Goal: Transaction & Acquisition: Subscribe to service/newsletter

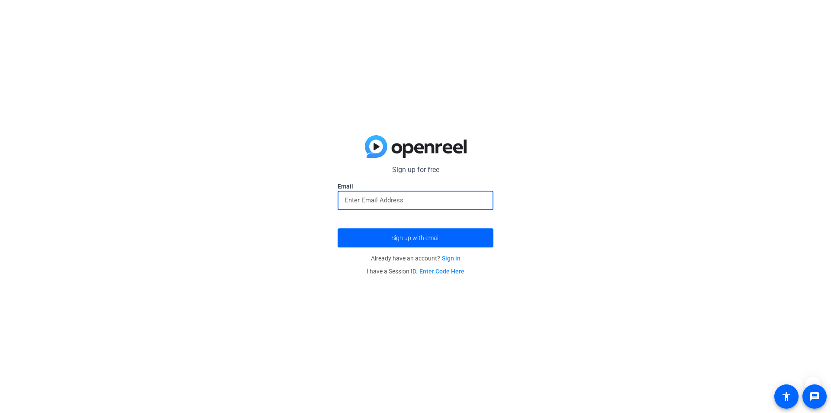
click at [432, 200] on input "email" at bounding box center [416, 200] width 142 height 10
click at [397, 201] on input "email" at bounding box center [416, 200] width 142 height 10
click at [396, 201] on input "email" at bounding box center [416, 200] width 142 height 10
click at [338, 228] on button "Sign up with email" at bounding box center [416, 237] width 156 height 19
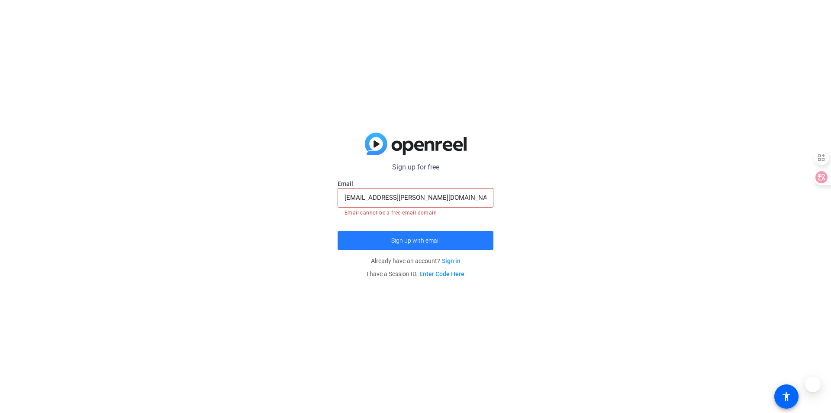
click at [414, 234] on span "submit" at bounding box center [416, 240] width 156 height 21
drag, startPoint x: 382, startPoint y: 197, endPoint x: 242, endPoint y: 189, distance: 140.5
click at [242, 189] on div "Sign up for free Email [EMAIL_ADDRESS][PERSON_NAME][DOMAIN_NAME] Email cannot b…" at bounding box center [415, 206] width 831 height 413
click at [426, 196] on input "[EMAIL_ADDRESS][PERSON_NAME][DOMAIN_NAME]" at bounding box center [416, 197] width 142 height 10
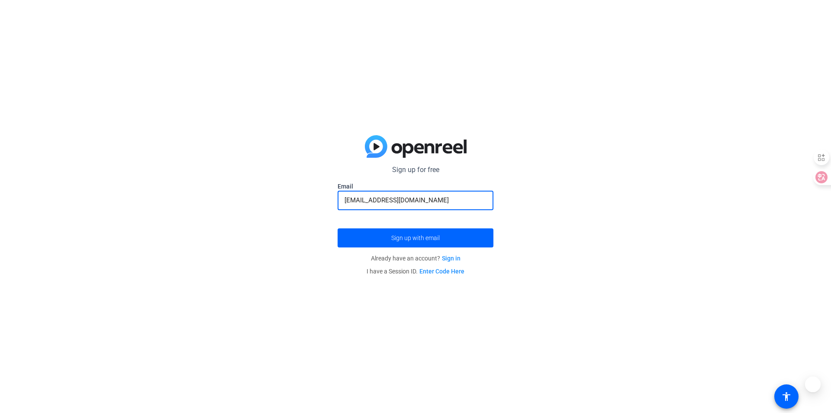
type input "[EMAIL_ADDRESS][DOMAIN_NAME]"
click at [338, 228] on button "Sign up with email" at bounding box center [416, 237] width 156 height 19
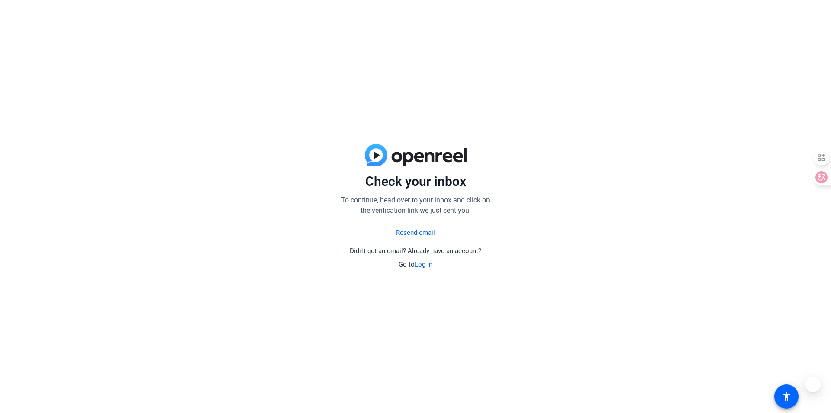
click at [694, 343] on div "Check your inbox To continue, head over to your inbox and click on the verifica…" at bounding box center [415, 206] width 831 height 413
